Goal: Information Seeking & Learning: Learn about a topic

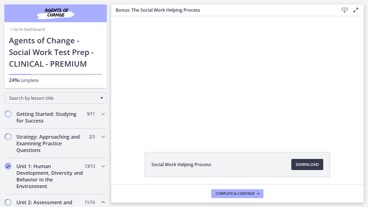
scroll to position [441, 0]
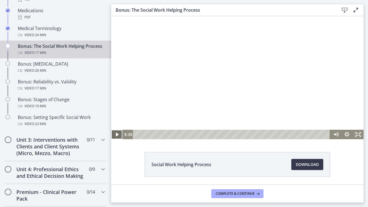
click at [117, 135] on icon "Play Video" at bounding box center [117, 135] width 3 height 4
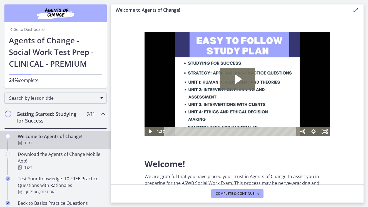
click at [110, 86] on div "Go to Dashboard Go to Dashboard Agents of Change - Social Work Test Prep - CLIN…" at bounding box center [55, 44] width 111 height 88
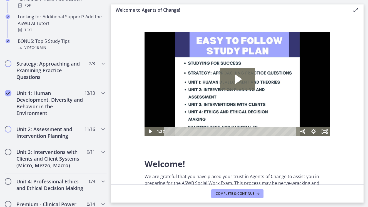
scroll to position [326, 0]
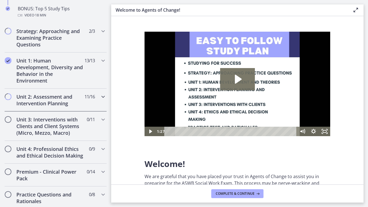
click at [103, 100] on span "Chapters" at bounding box center [103, 96] width 7 height 7
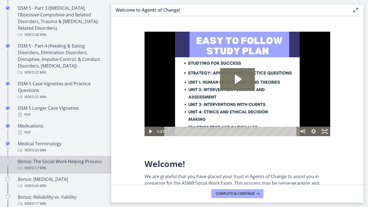
click at [81, 161] on div "Bonus: The Social Work Helping Process Video · 17 min" at bounding box center [61, 164] width 87 height 13
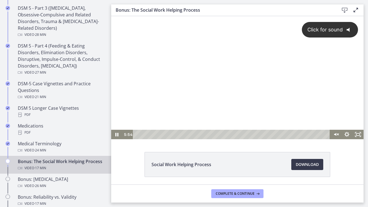
click at [275, 88] on div "Click for sound @keyframes VOLUME_SMALL_WAVE_FLASH { 0% { opacity: 0; } 33% { o…" at bounding box center [237, 73] width 253 height 114
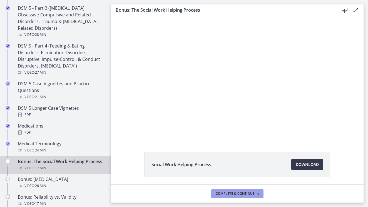
click at [251, 193] on span "Complete & continue" at bounding box center [235, 194] width 39 height 4
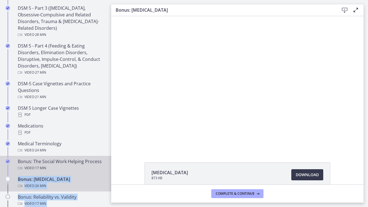
drag, startPoint x: 112, startPoint y: 2, endPoint x: 109, endPoint y: 168, distance: 166.1
click at [109, 168] on div "Go to Dashboard Go to Dashboard Agents of Change - Social Work Test Prep - CLIN…" at bounding box center [184, 103] width 368 height 207
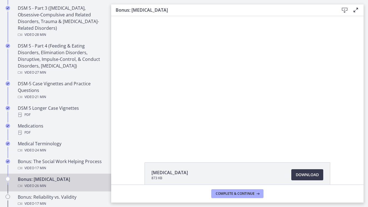
click at [115, 204] on main "Bonus: Personality Disorders Download Enable fullscreen Personality Disorders 8…" at bounding box center [239, 103] width 257 height 207
click at [113, 205] on main "Bonus: Personality Disorders Download Enable fullscreen Personality Disorders 8…" at bounding box center [239, 103] width 257 height 207
click at [291, 155] on div "Personality Disorders 873 KB Download Opens in a new window" at bounding box center [237, 100] width 253 height 169
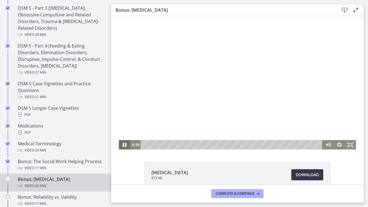
click at [124, 146] on icon "Pause" at bounding box center [124, 144] width 13 height 11
click at [124, 146] on icon "Play Video" at bounding box center [124, 145] width 3 height 5
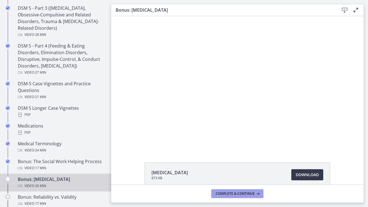
click at [235, 193] on span "Complete & continue" at bounding box center [235, 194] width 39 height 4
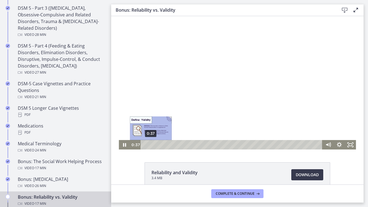
click at [151, 144] on div "0:37" at bounding box center [232, 144] width 175 height 9
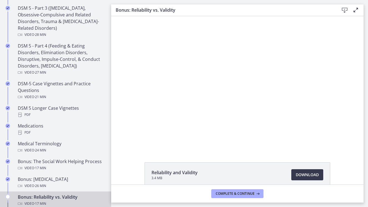
click at [356, 171] on div "Reliability and Validity 3.4 MB Download Opens in a new window" at bounding box center [237, 188] width 253 height 52
click at [341, 168] on div "Reliability and Validity 3.4 MB Download Opens in a new window" at bounding box center [237, 188] width 253 height 52
click at [243, 192] on span "Complete & continue" at bounding box center [235, 194] width 39 height 4
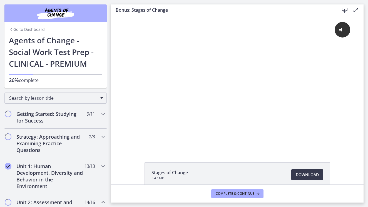
click at [108, 69] on div "Go to Dashboard Go to Dashboard Agents of Change - Social Work Test Prep - CLIN…" at bounding box center [55, 44] width 111 height 88
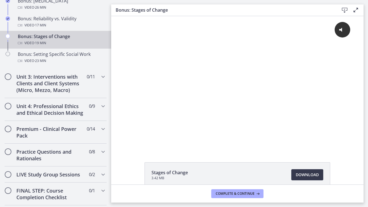
scroll to position [505, 0]
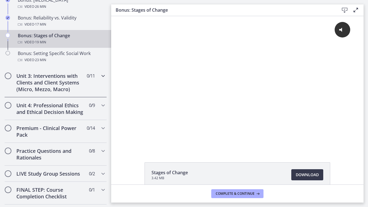
click at [100, 78] on icon "Chapters" at bounding box center [103, 76] width 7 height 7
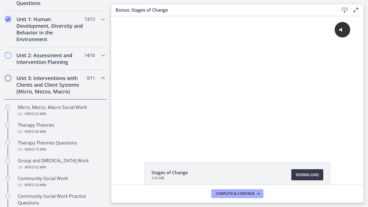
scroll to position [145, 0]
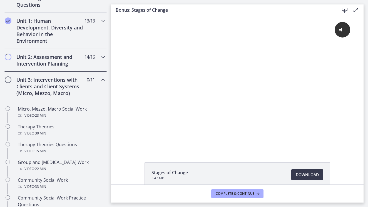
click at [94, 59] on span "14 / 16 Completed" at bounding box center [90, 57] width 10 height 7
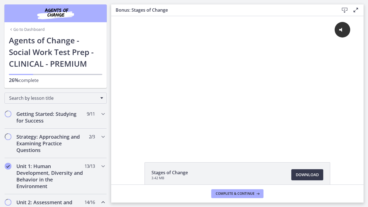
click at [109, 57] on div "Go to Dashboard Go to Dashboard Agents of Change - Social Work Test Prep - CLIN…" at bounding box center [55, 44] width 111 height 88
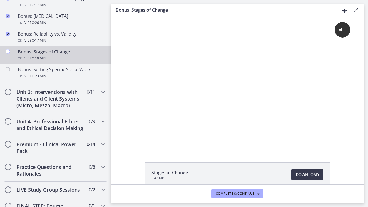
scroll to position [491, 0]
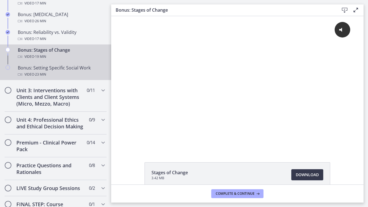
click at [83, 71] on div "Video · 23 min" at bounding box center [61, 74] width 87 height 7
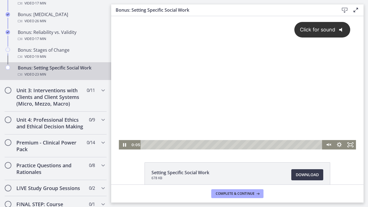
click at [299, 118] on div "Click for sound @keyframes VOLUME_SMALL_WAVE_FLASH { 0% { opacity: 0; } 33% { o…" at bounding box center [237, 78] width 237 height 124
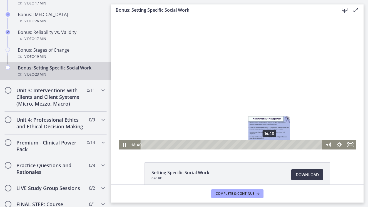
click at [270, 145] on div "16:40" at bounding box center [232, 144] width 175 height 9
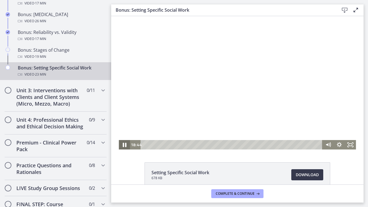
click at [126, 146] on icon "Pause" at bounding box center [124, 144] width 13 height 11
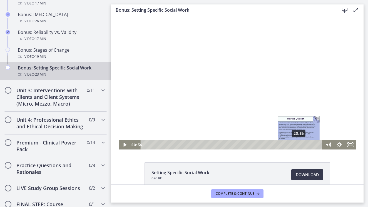
click at [299, 145] on div "20:36" at bounding box center [232, 144] width 175 height 9
click at [305, 145] on div "21:18" at bounding box center [232, 144] width 175 height 9
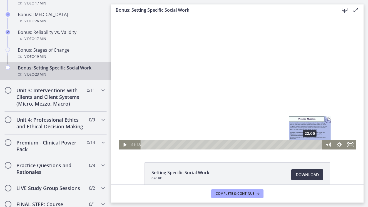
click at [310, 145] on div "22:05" at bounding box center [232, 144] width 175 height 9
click at [317, 146] on div "23:01" at bounding box center [232, 144] width 175 height 9
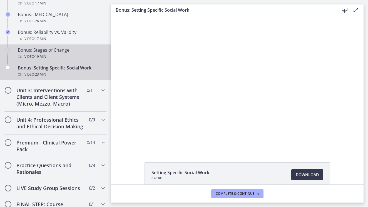
click at [46, 48] on div "Bonus: Stages of Change Video · 19 min" at bounding box center [61, 53] width 87 height 13
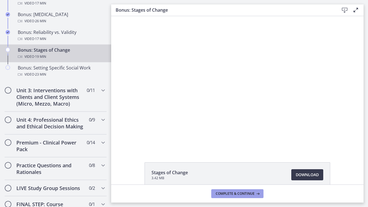
click at [235, 191] on button "Complete & continue" at bounding box center [237, 193] width 52 height 9
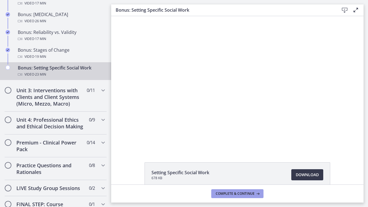
click at [234, 195] on span "Complete & continue" at bounding box center [235, 194] width 39 height 4
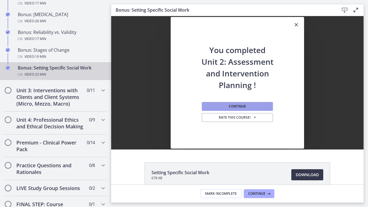
click at [238, 103] on button "Continue" at bounding box center [237, 106] width 71 height 9
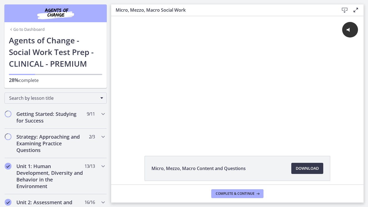
click at [108, 71] on div "Go to Dashboard Go to Dashboard Agents of Change - Social Work Test Prep - CLIN…" at bounding box center [55, 44] width 111 height 88
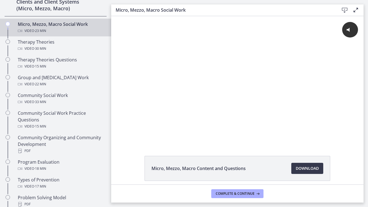
scroll to position [230, 0]
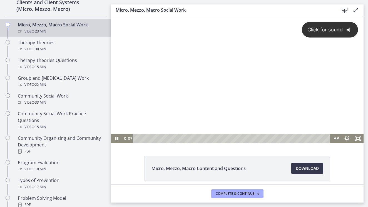
click at [171, 107] on div "Click for sound @keyframes VOLUME_SMALL_WAVE_FLASH { 0% { opacity: 0; } 33% { o…" at bounding box center [237, 75] width 253 height 118
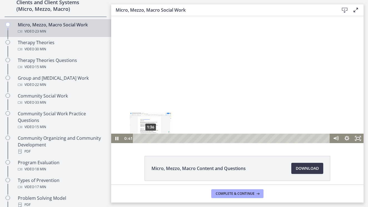
click at [151, 138] on div "1:36" at bounding box center [232, 138] width 191 height 9
click at [159, 139] on div "2:37" at bounding box center [232, 138] width 191 height 9
click at [169, 138] on div "3:42" at bounding box center [232, 138] width 191 height 9
click at [175, 138] on div "4:30" at bounding box center [232, 138] width 191 height 9
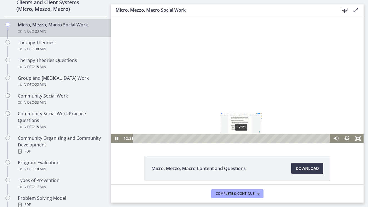
click at [242, 137] on div "12:21" at bounding box center [232, 138] width 191 height 9
click at [247, 138] on div "12:56" at bounding box center [232, 138] width 191 height 9
click at [118, 138] on icon "Pause" at bounding box center [117, 139] width 4 height 4
click at [118, 139] on icon "Play Video" at bounding box center [117, 139] width 3 height 4
click at [116, 138] on icon "Pause" at bounding box center [116, 139] width 3 height 4
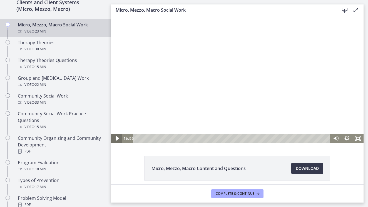
click at [116, 138] on icon "Play Video" at bounding box center [117, 138] width 13 height 11
click at [282, 138] on div "17:09" at bounding box center [232, 138] width 191 height 9
click at [118, 136] on icon "Pause" at bounding box center [116, 138] width 11 height 9
click at [301, 137] on div "19:23" at bounding box center [232, 138] width 191 height 9
click at [305, 137] on div "19:49" at bounding box center [232, 138] width 191 height 9
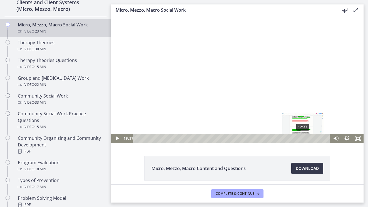
click at [303, 137] on div "Playbar" at bounding box center [302, 138] width 3 height 3
click at [117, 139] on icon "Play Video" at bounding box center [117, 139] width 3 height 4
click at [305, 139] on div "19:51" at bounding box center [232, 138] width 191 height 9
click at [113, 140] on icon "Pause" at bounding box center [116, 138] width 13 height 11
click at [322, 140] on div "21:47" at bounding box center [232, 138] width 191 height 9
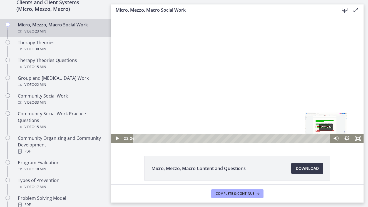
click at [327, 139] on div "22:24" at bounding box center [232, 138] width 191 height 9
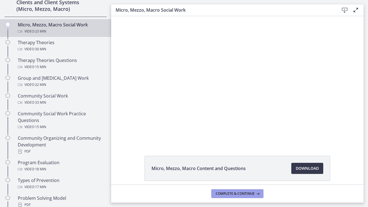
click at [252, 195] on span "Complete & continue" at bounding box center [235, 194] width 39 height 4
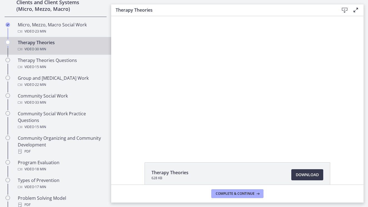
click at [127, 170] on div "Therapy Theories 628 KB Download Opens in a new window" at bounding box center [237, 188] width 253 height 52
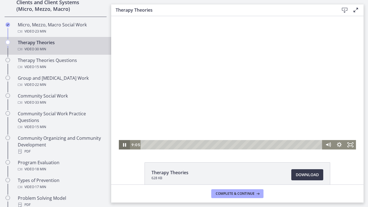
click at [124, 145] on icon "Pause" at bounding box center [124, 144] width 11 height 9
